Goal: Information Seeking & Learning: Learn about a topic

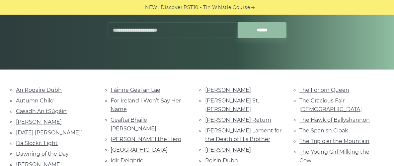
scroll to position [106, 0]
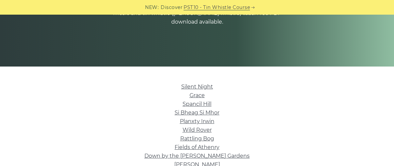
scroll to position [126, 0]
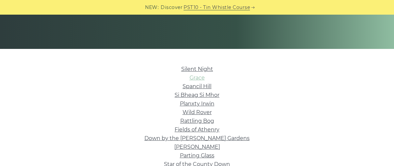
click at [201, 76] on link "Grace" at bounding box center [197, 77] width 15 height 6
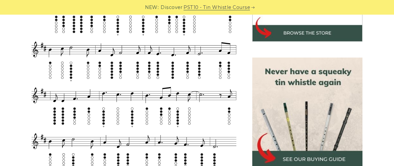
scroll to position [258, 0]
